Goal: Information Seeking & Learning: Find specific fact

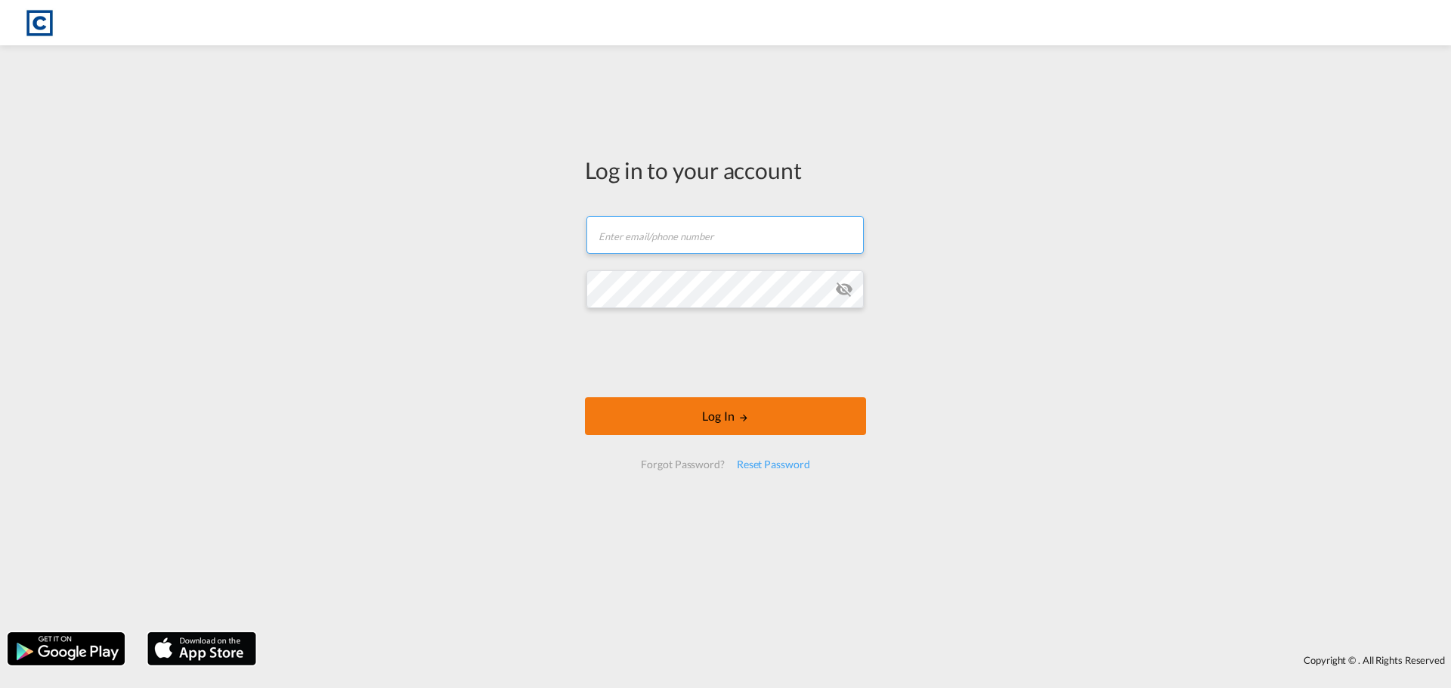
type input "[PERSON_NAME][EMAIL_ADDRESS][PERSON_NAME][DOMAIN_NAME]"
click at [679, 408] on button "Log In" at bounding box center [725, 416] width 281 height 38
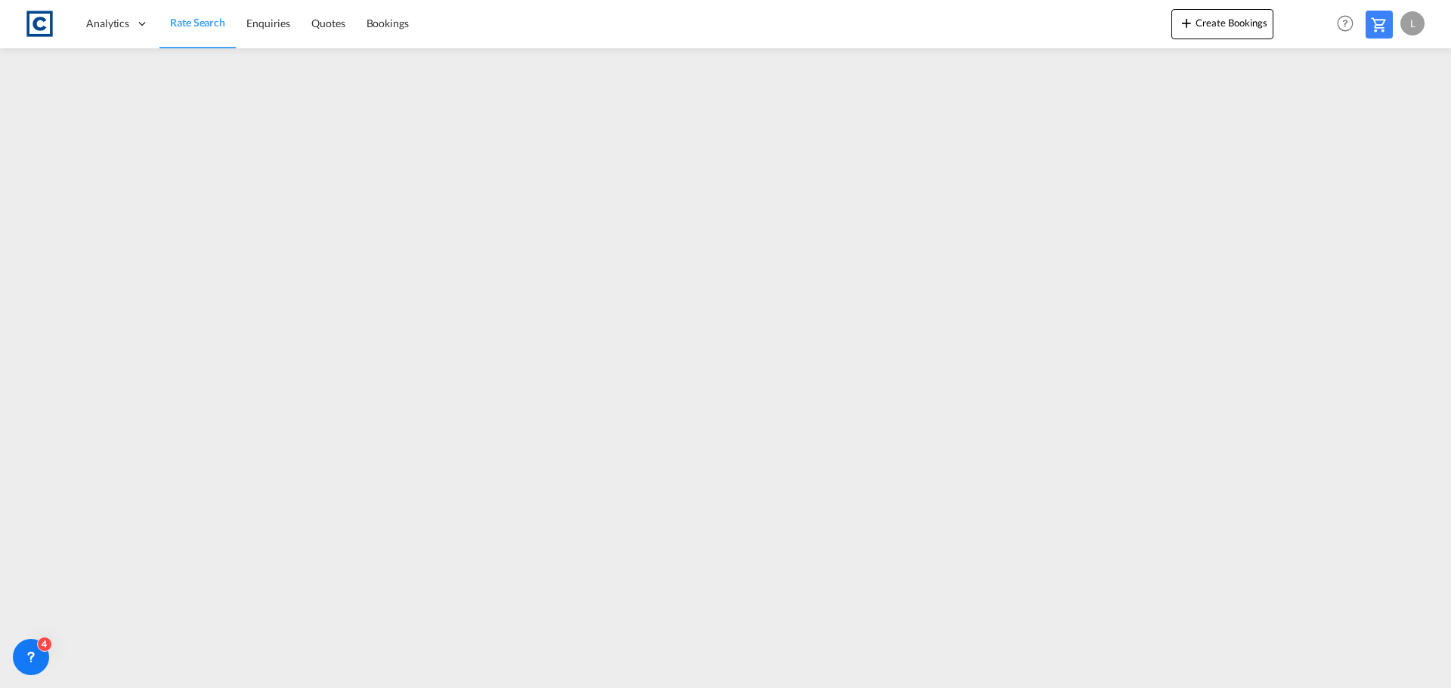
click at [191, 21] on span "Rate Search" at bounding box center [197, 22] width 55 height 13
click at [193, 16] on span "Rate Search" at bounding box center [197, 22] width 55 height 13
click at [195, 18] on span "Rate Search" at bounding box center [197, 22] width 55 height 13
click at [193, 14] on link "Rate Search" at bounding box center [197, 23] width 76 height 49
